Goal: Task Accomplishment & Management: Manage account settings

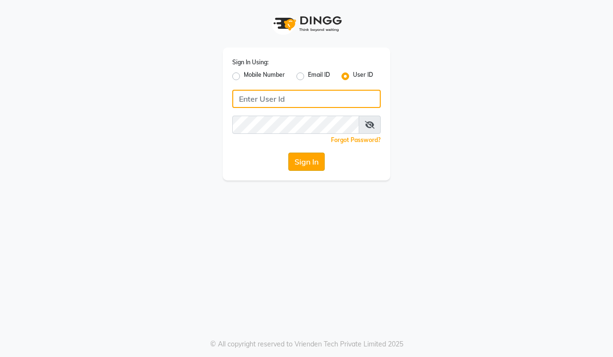
type input "hairmaxsalon"
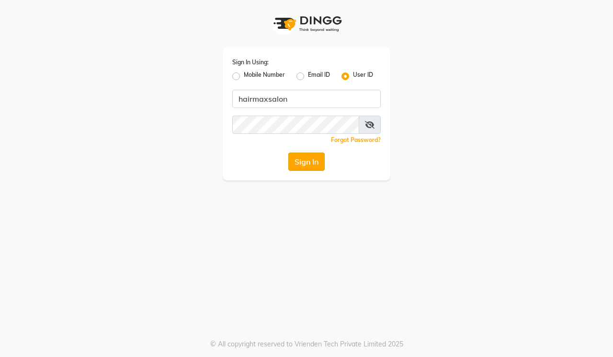
click at [315, 158] on button "Sign In" at bounding box center [306, 161] width 36 height 18
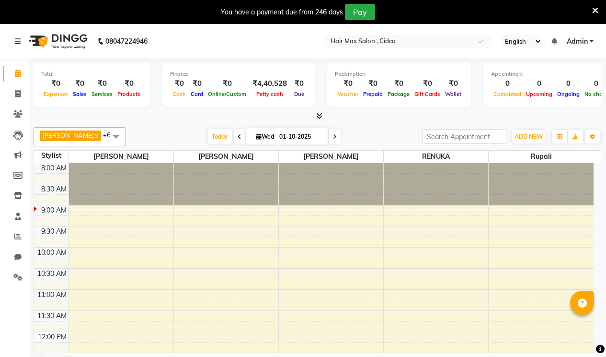
click at [595, 8] on icon at bounding box center [595, 10] width 6 height 9
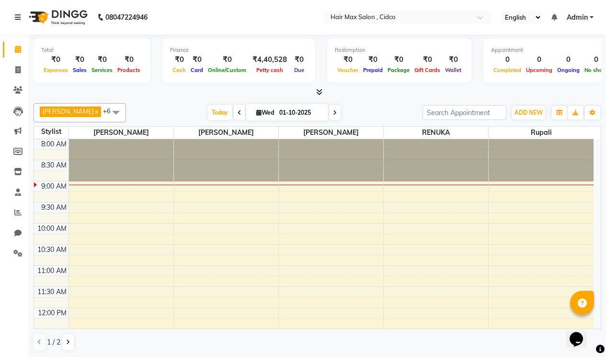
click at [318, 93] on icon at bounding box center [319, 91] width 6 height 7
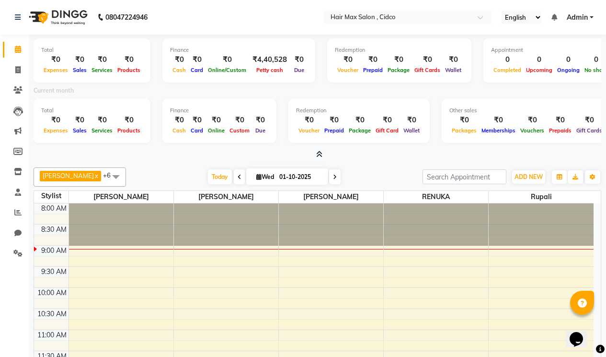
click at [318, 155] on icon at bounding box center [319, 153] width 6 height 7
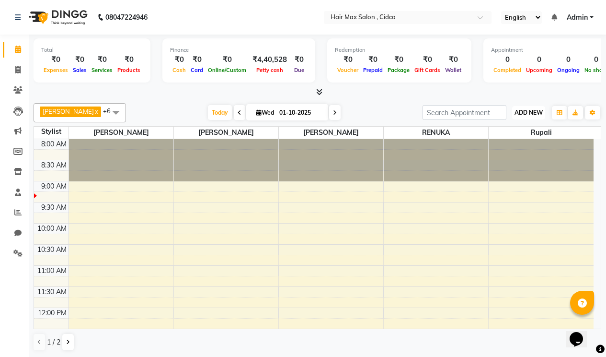
click at [529, 112] on span "ADD NEW" at bounding box center [529, 112] width 28 height 7
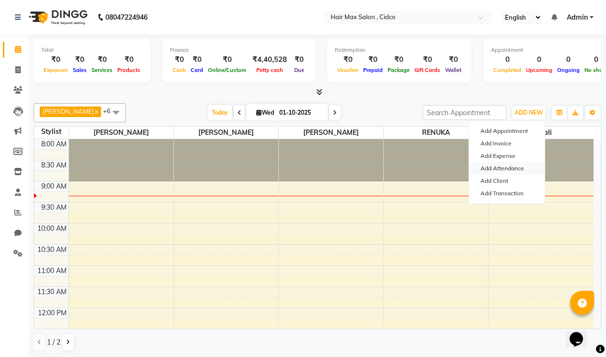
click at [507, 167] on link "Add Attendance" at bounding box center [507, 168] width 76 height 12
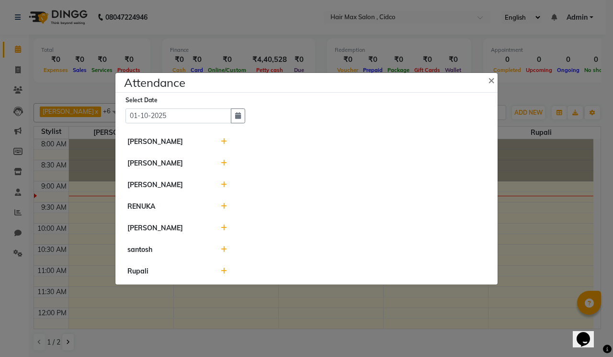
drag, startPoint x: 222, startPoint y: 137, endPoint x: 223, endPoint y: 142, distance: 5.4
click at [223, 142] on span at bounding box center [224, 141] width 6 height 9
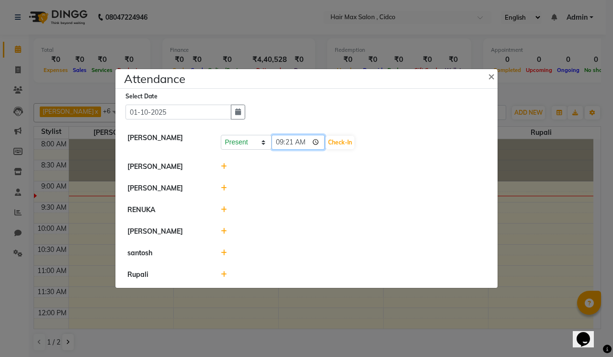
click at [284, 142] on input "09:21" at bounding box center [299, 142] width 54 height 15
type input "08:55"
click at [339, 141] on button "Check-In" at bounding box center [340, 142] width 29 height 13
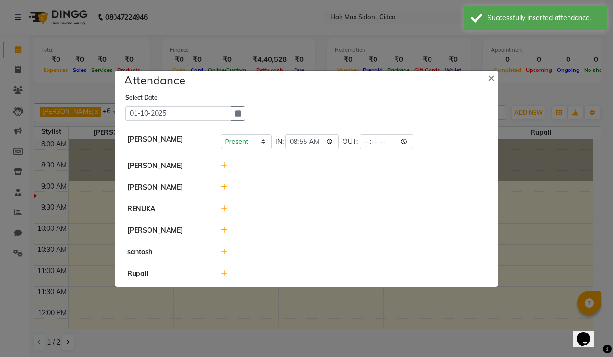
click at [223, 186] on icon at bounding box center [224, 187] width 6 height 7
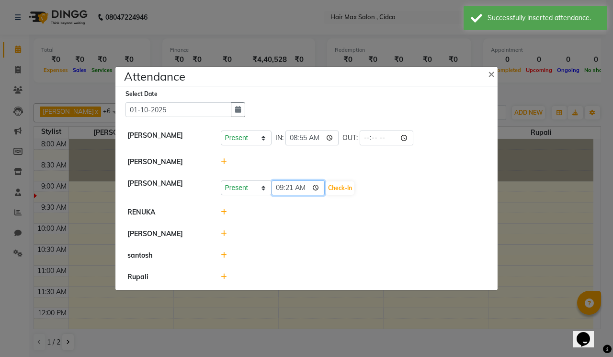
click at [280, 186] on input "09:21" at bounding box center [299, 187] width 54 height 15
type input "08:55"
click at [344, 194] on button "Check-In" at bounding box center [340, 187] width 29 height 13
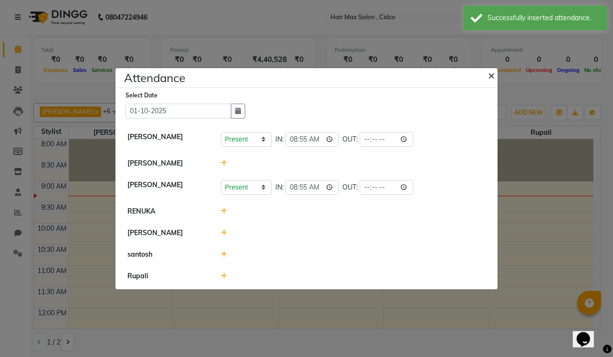
click at [491, 80] on span "×" at bounding box center [491, 75] width 7 height 14
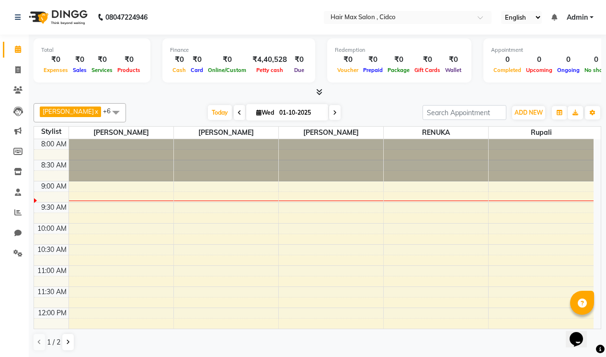
click at [561, 0] on html "08047224946 Select Location × Hair Max Salon , Cidco English ENGLISH Español ال…" at bounding box center [303, 178] width 606 height 357
